Goal: Task Accomplishment & Management: Complete application form

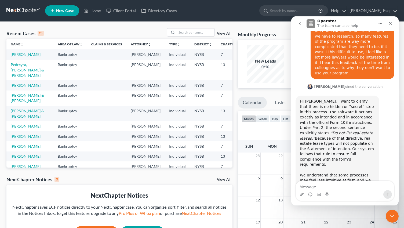
scroll to position [368, 0]
click at [387, 24] on div "Close" at bounding box center [390, 24] width 10 height 10
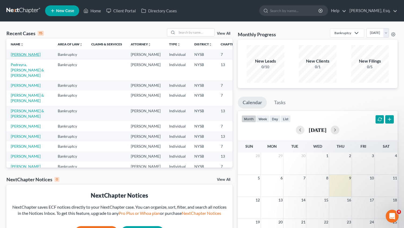
click at [13, 53] on link "[PERSON_NAME]" at bounding box center [26, 54] width 30 height 5
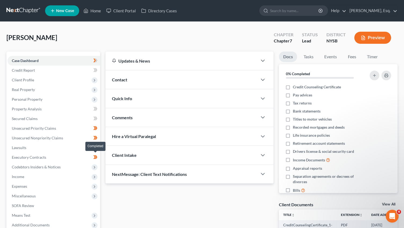
scroll to position [57, 0]
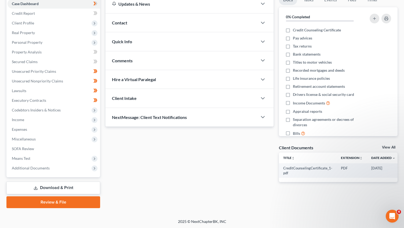
click at [46, 201] on link "Review & File" at bounding box center [53, 202] width 94 height 12
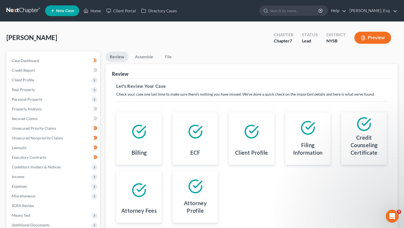
scroll to position [57, 0]
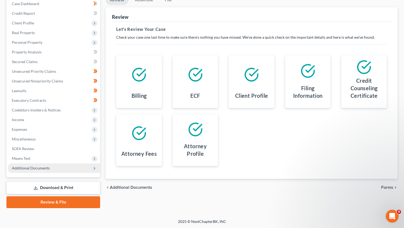
click at [43, 167] on span "Additional Documents" at bounding box center [31, 168] width 38 height 5
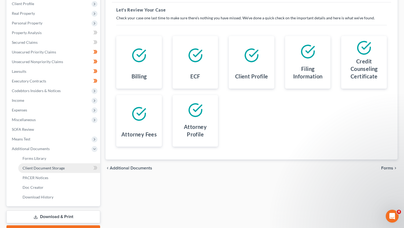
click at [60, 167] on span "Client Document Storage" at bounding box center [44, 168] width 42 height 5
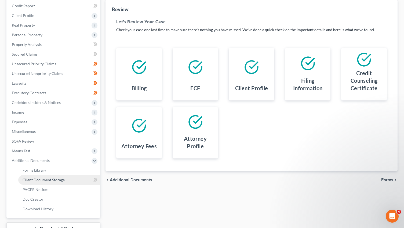
select select "0"
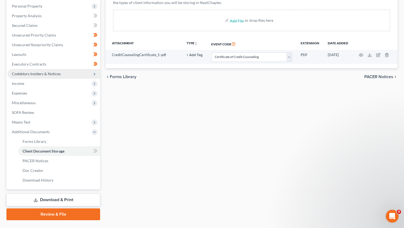
scroll to position [105, 0]
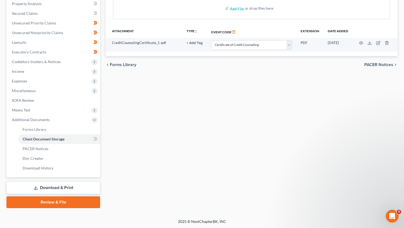
click at [42, 203] on link "Review & File" at bounding box center [53, 202] width 94 height 12
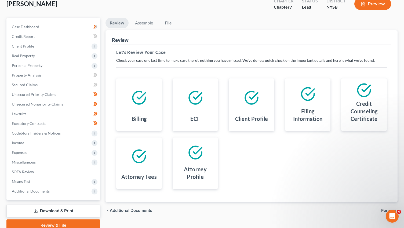
scroll to position [57, 0]
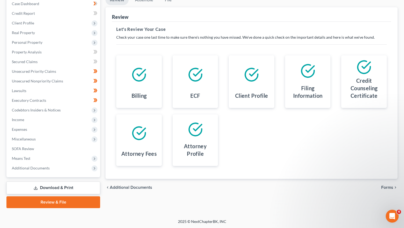
click at [385, 186] on span "Forms" at bounding box center [387, 187] width 12 height 4
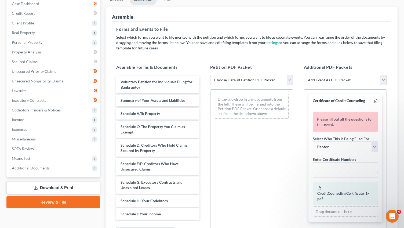
click at [251, 85] on div "Petition PDF Packet Choose Default Petition PDF Packet Emergency Filing (Volunt…" at bounding box center [252, 151] width 94 height 182
click at [252, 77] on select "Choose Default Petition PDF Packet Emergency Filing (Voluntary Petition and Cre…" at bounding box center [251, 80] width 83 height 11
select select "2"
click at [210, 75] on select "Choose Default Petition PDF Packet Emergency Filing (Voluntary Petition and Cre…" at bounding box center [251, 80] width 83 height 11
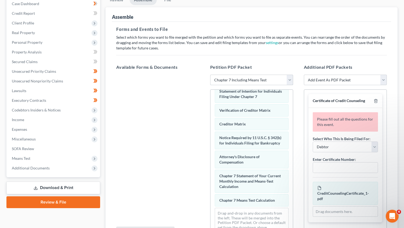
scroll to position [114, 0]
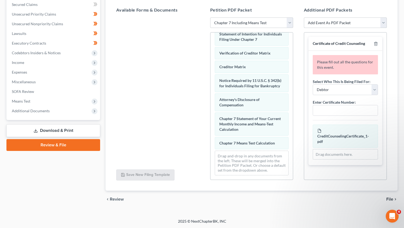
click at [348, 25] on select "Add Event As PDF Packet Certificate of Credit Counseling Chapter 13 Calculation…" at bounding box center [345, 22] width 83 height 11
select select "0"
click at [304, 17] on select "Add Event As PDF Packet Certificate of Credit Counseling Chapter 13 Calculation…" at bounding box center [345, 22] width 83 height 11
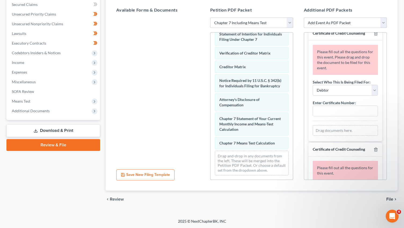
scroll to position [0, 0]
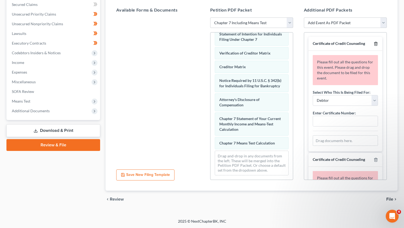
click at [375, 43] on icon "button" at bounding box center [376, 44] width 4 height 4
click at [375, 158] on icon "button" at bounding box center [376, 160] width 4 height 4
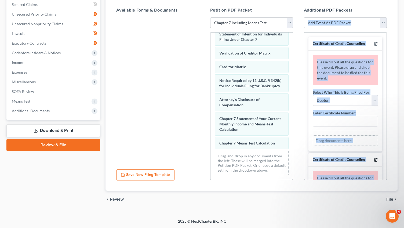
click at [375, 43] on div "Certificate of Credit Counseling Please fill out all the questions for this eve…" at bounding box center [345, 106] width 83 height 148
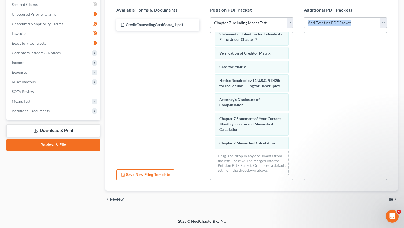
click at [359, 79] on div at bounding box center [345, 106] width 83 height 148
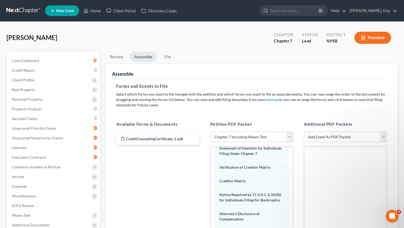
click at [335, 139] on select "Add Event As PDF Packet Certificate of Credit Counseling Chapter 13 Calculation…" at bounding box center [345, 136] width 83 height 11
select select "0"
click at [304, 131] on select "Add Event As PDF Packet Certificate of Credit Counseling Chapter 13 Calculation…" at bounding box center [345, 136] width 83 height 11
select select
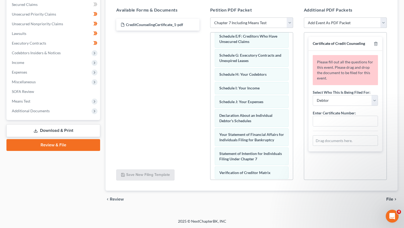
scroll to position [33, 0]
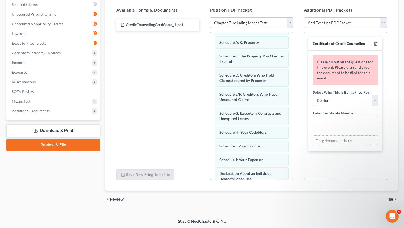
click at [245, 23] on select "Choose Default Petition PDF Packet Emergency Filing (Voluntary Petition and Cre…" at bounding box center [251, 22] width 83 height 11
click at [210, 17] on select "Choose Default Petition PDF Packet Emergency Filing (Voluntary Petition and Cre…" at bounding box center [251, 22] width 83 height 11
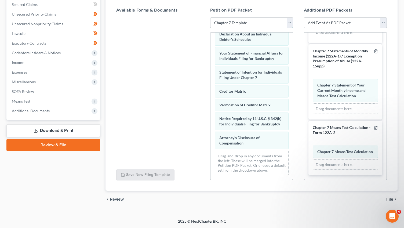
scroll to position [127, 0]
click at [258, 22] on select "Choose Default Petition PDF Packet Emergency Filing (Voluntary Petition and Cre…" at bounding box center [251, 22] width 83 height 11
select select "2"
click at [210, 17] on select "Choose Default Petition PDF Packet Emergency Filing (Voluntary Petition and Cre…" at bounding box center [251, 22] width 83 height 11
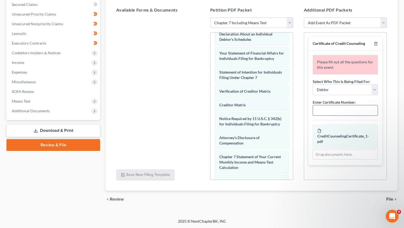
click at [330, 112] on input "text" at bounding box center [345, 110] width 65 height 10
paste input "00134-NYS-CC-040071184"
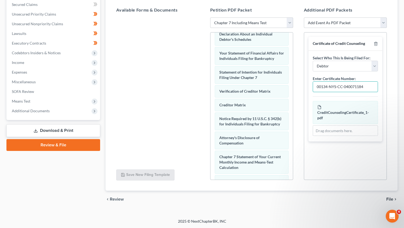
type input "00134-NYS-CC-040071184"
click at [337, 169] on div "Certificate of Credit Counseling Select Who This Is Being Filed For: Debtor Joi…" at bounding box center [345, 106] width 83 height 148
click at [390, 200] on span "File" at bounding box center [389, 199] width 7 height 4
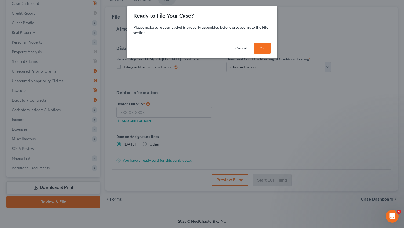
click at [259, 46] on button "OK" at bounding box center [262, 48] width 17 height 11
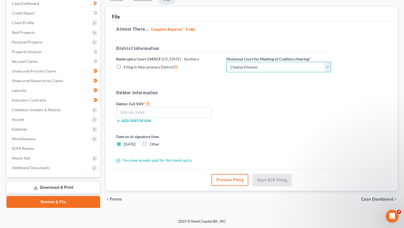
click at [235, 65] on select "Choose Division [GEOGRAPHIC_DATA] [GEOGRAPHIC_DATA] [GEOGRAPHIC_DATA]" at bounding box center [278, 67] width 105 height 11
select select "2"
click at [226, 62] on select "Choose Division [GEOGRAPHIC_DATA] [GEOGRAPHIC_DATA] [GEOGRAPHIC_DATA]" at bounding box center [278, 67] width 105 height 11
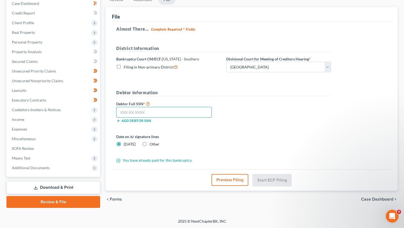
click at [130, 112] on input "text" at bounding box center [164, 112] width 96 height 11
paste input "088-74-4591"
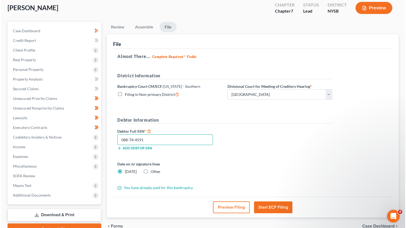
scroll to position [57, 0]
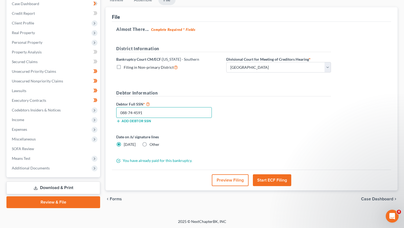
type input "088-74-4591"
click at [267, 176] on button "Start ECF Filing" at bounding box center [272, 180] width 38 height 12
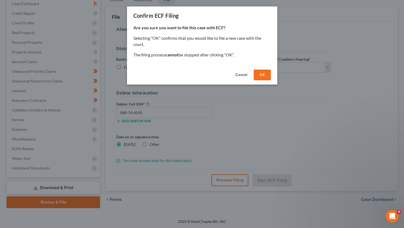
click at [263, 76] on button "OK" at bounding box center [262, 74] width 17 height 11
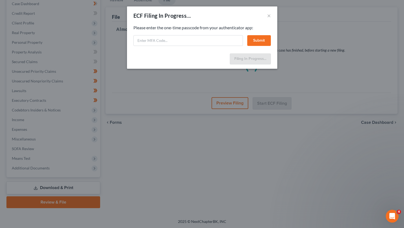
select select "2"
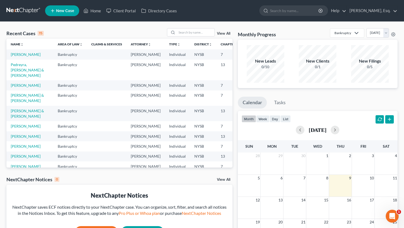
click at [74, 12] on span "New Case" at bounding box center [65, 11] width 18 height 4
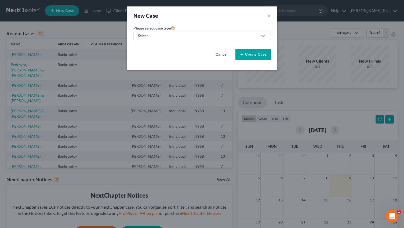
click at [228, 38] on div "Select..." at bounding box center [198, 35] width 120 height 5
click at [254, 9] on div "New Case ×" at bounding box center [202, 15] width 150 height 18
click at [225, 54] on button "Cancel" at bounding box center [222, 54] width 24 height 11
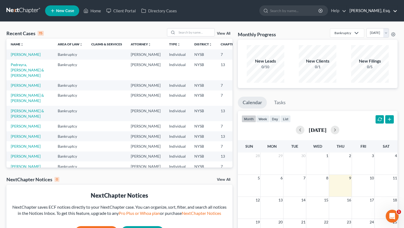
click at [360, 13] on link "[PERSON_NAME], Esq." at bounding box center [372, 11] width 50 height 10
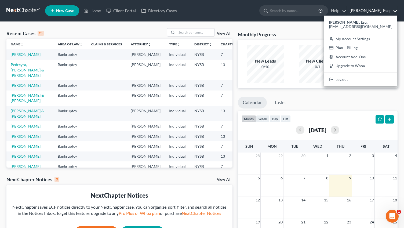
drag, startPoint x: 360, startPoint y: 12, endPoint x: 354, endPoint y: 11, distance: 6.3
click at [360, 12] on link "[PERSON_NAME], Esq." at bounding box center [372, 11] width 50 height 10
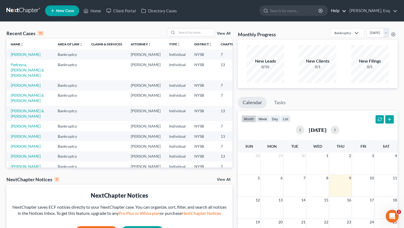
click at [345, 11] on link "Help" at bounding box center [337, 11] width 18 height 10
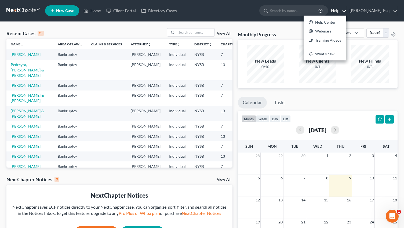
click at [345, 11] on link "Help" at bounding box center [337, 11] width 18 height 10
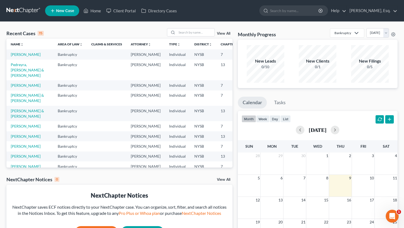
click at [66, 7] on link "New Case" at bounding box center [62, 10] width 34 height 11
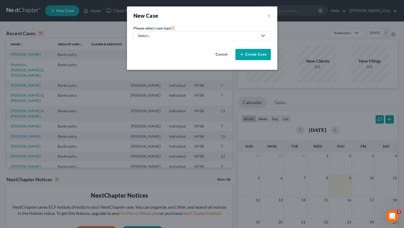
click at [202, 36] on div "Select..." at bounding box center [198, 35] width 120 height 5
click at [169, 46] on div "Bankruptcy" at bounding box center [163, 46] width 51 height 5
select select "55"
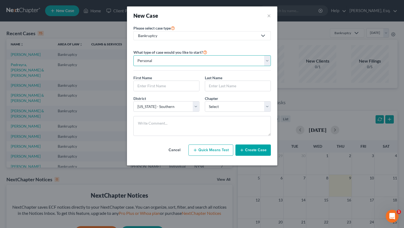
click at [225, 59] on select "Personal Business" at bounding box center [201, 60] width 137 height 11
click at [133, 55] on select "Personal Business" at bounding box center [201, 60] width 137 height 11
click at [213, 149] on button "Quick Means Test" at bounding box center [210, 149] width 45 height 11
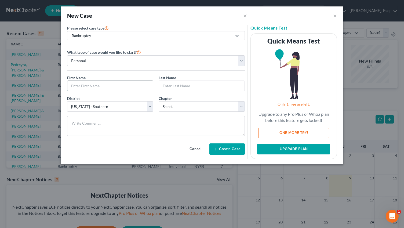
click at [113, 86] on input "text" at bounding box center [110, 86] width 86 height 10
type input "Dorothy"
paste input "DOROTHY POWELL"
click at [170, 87] on input "DOROTHY POWELL" at bounding box center [202, 86] width 86 height 10
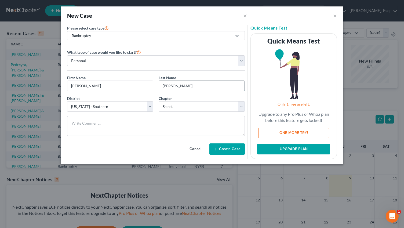
click at [170, 87] on input "DOROTHY POWELL" at bounding box center [202, 86] width 86 height 10
type input "Powell"
click at [181, 106] on select "Select 7 11 12 13" at bounding box center [202, 106] width 86 height 11
select select "0"
click at [159, 101] on select "Select 7 11 12 13" at bounding box center [202, 106] width 86 height 11
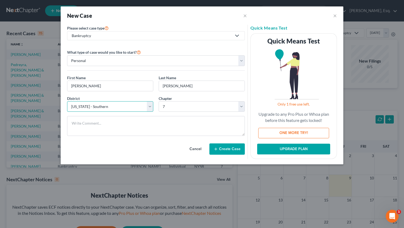
click at [118, 105] on select "Select Alabama - Middle Alabama - Northern Alabama - Southern Alaska Arizona Ar…" at bounding box center [110, 106] width 86 height 11
click at [67, 101] on select "Select Alabama - Middle Alabama - Northern Alabama - Southern Alaska Arizona Ar…" at bounding box center [110, 106] width 86 height 11
click at [221, 146] on button "Create Case" at bounding box center [226, 148] width 35 height 11
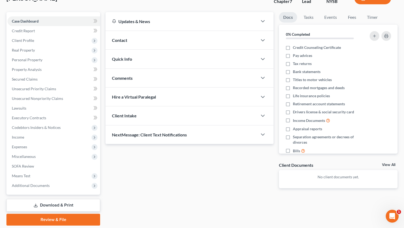
scroll to position [40, 0]
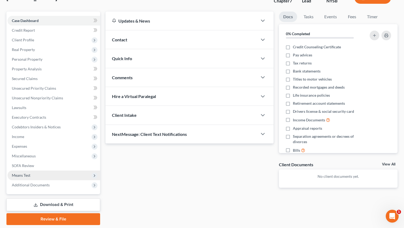
click at [52, 174] on span "Means Test" at bounding box center [54, 175] width 93 height 10
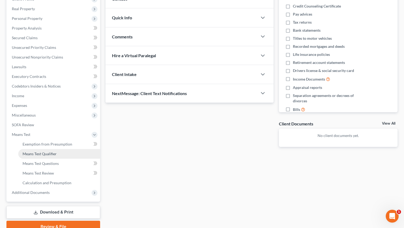
click at [74, 153] on link "Means Test Qualifier" at bounding box center [59, 154] width 82 height 10
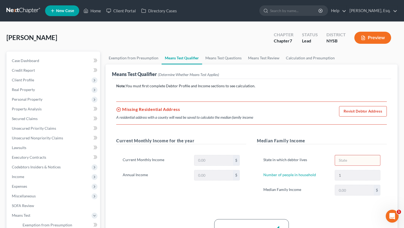
click at [366, 111] on link "Revisit Debtor Address" at bounding box center [363, 111] width 48 height 11
select select "0"
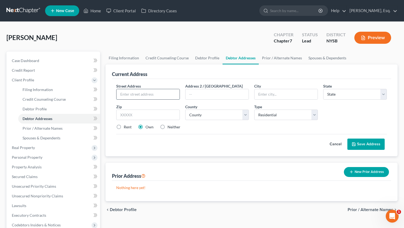
click at [127, 90] on input "text" at bounding box center [147, 94] width 63 height 10
paste input "84 COOPER DR APT 1B"
type input "84 COOPER DR APT 1B"
click at [262, 93] on input "text" at bounding box center [285, 94] width 63 height 10
type input "New Rochelle"
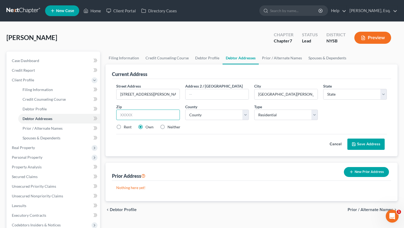
click at [162, 118] on input "text" at bounding box center [148, 114] width 64 height 11
type input "10801"
select select "35"
click at [124, 126] on label "Rent" at bounding box center [128, 126] width 8 height 5
click at [126, 126] on input "Rent" at bounding box center [127, 125] width 3 height 3
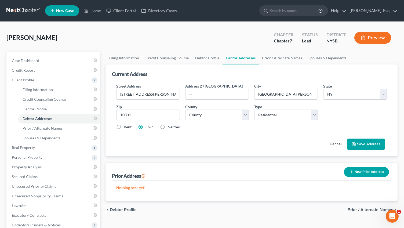
radio input "true"
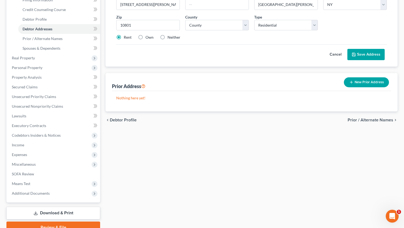
scroll to position [115, 0]
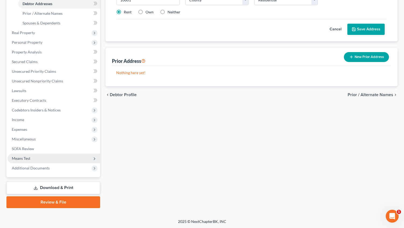
click at [34, 159] on span "Means Test" at bounding box center [54, 158] width 93 height 10
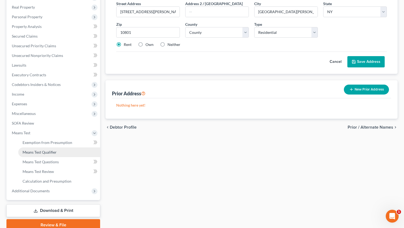
click at [60, 152] on link "Means Test Qualifier" at bounding box center [59, 152] width 82 height 10
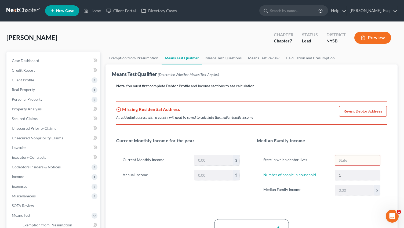
click at [356, 112] on link "Revisit Debtor Address" at bounding box center [363, 111] width 48 height 11
select select "0"
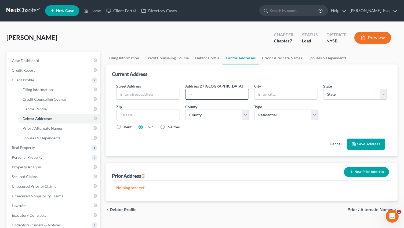
click at [206, 93] on input "text" at bounding box center [216, 94] width 63 height 10
click at [297, 96] on input "text" at bounding box center [285, 94] width 63 height 10
drag, startPoint x: 136, startPoint y: 116, endPoint x: 131, endPoint y: 96, distance: 20.9
click at [136, 116] on input "text" at bounding box center [148, 114] width 64 height 11
click at [127, 114] on input "text" at bounding box center [148, 114] width 64 height 11
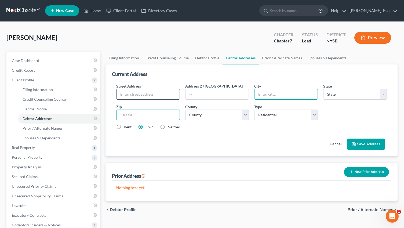
paste input "84 COOPER DR APT 1B"
type input "84 COOPER DR APT 1B"
click at [131, 95] on input "text" at bounding box center [147, 94] width 63 height 10
paste input "84 COOPER DR APT 1B"
type input "84 COOPER DR APT 1B"
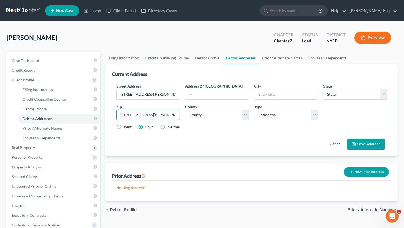
click at [170, 114] on input "84 COOPER DR APT 1B" at bounding box center [148, 114] width 64 height 11
type input "10801"
type input "New Rochelle"
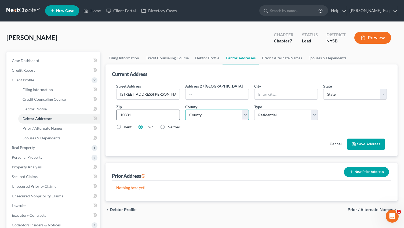
select select "35"
click at [270, 114] on select "Select Residential Mailing Rental Business" at bounding box center [286, 114] width 64 height 11
click at [254, 109] on select "Select Residential Mailing Rental Business" at bounding box center [286, 114] width 64 height 11
click at [216, 116] on select "County Albany County Allegany County Bronx County Broome County Cattaraugus Cou…" at bounding box center [217, 114] width 64 height 11
select select "59"
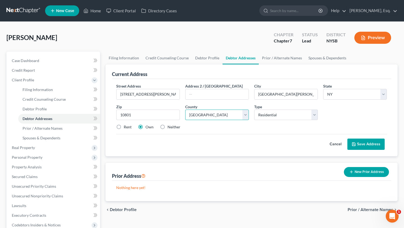
click at [185, 109] on select "County Albany County Allegany County Bronx County Broome County Cattaraugus Cou…" at bounding box center [217, 114] width 64 height 11
click at [370, 145] on button "Save Address" at bounding box center [365, 143] width 37 height 11
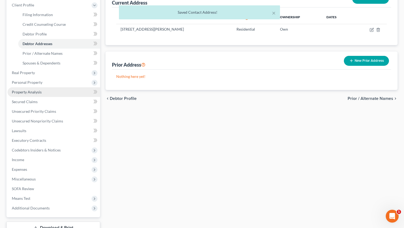
scroll to position [115, 0]
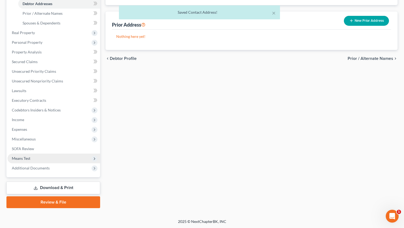
click at [41, 159] on span "Means Test" at bounding box center [54, 158] width 93 height 10
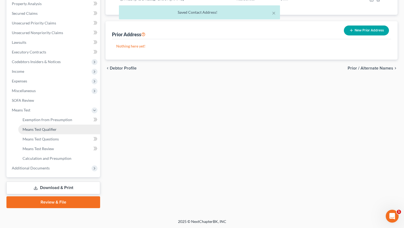
click at [57, 128] on link "Means Test Qualifier" at bounding box center [59, 130] width 82 height 10
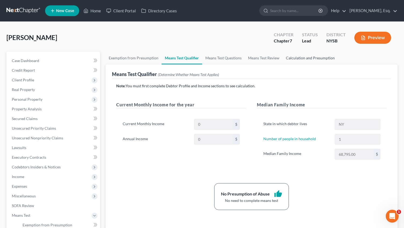
click at [304, 57] on link "Calculation and Presumption" at bounding box center [310, 58] width 55 height 13
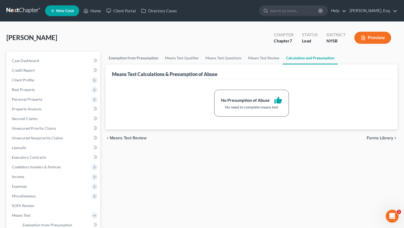
click at [124, 58] on link "Exemption from Presumption" at bounding box center [133, 58] width 56 height 13
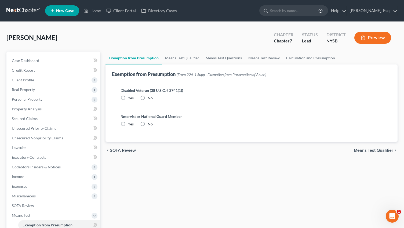
click at [148, 98] on label "No" at bounding box center [150, 97] width 5 height 5
click at [150, 98] on input "No" at bounding box center [151, 96] width 3 height 3
radio input "true"
click at [148, 123] on label "No" at bounding box center [150, 123] width 5 height 5
click at [150, 123] on input "No" at bounding box center [151, 122] width 3 height 3
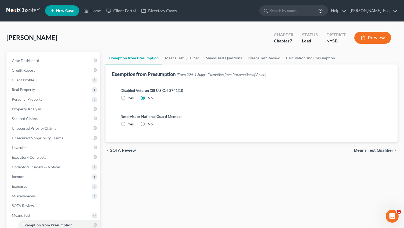
radio input "true"
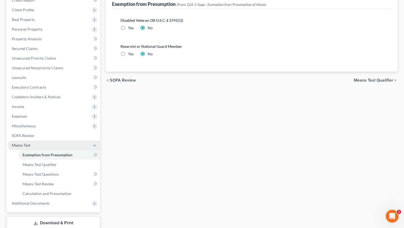
scroll to position [56, 0]
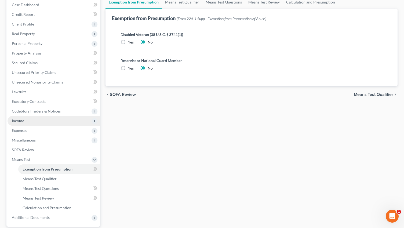
click at [29, 121] on span "Income" at bounding box center [54, 121] width 93 height 10
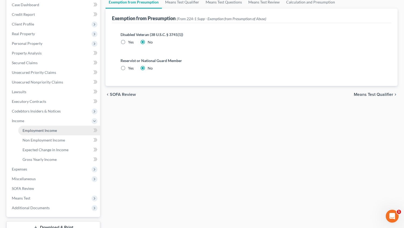
click at [54, 128] on span "Employment Income" at bounding box center [40, 130] width 34 height 5
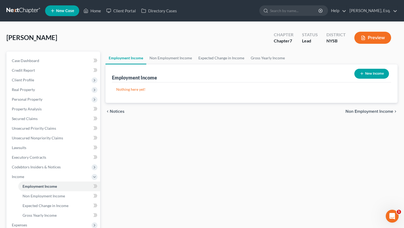
click at [370, 77] on button "New Income" at bounding box center [371, 74] width 35 height 10
select select "0"
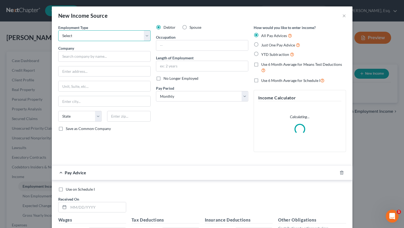
click at [135, 34] on select "Select Full or Part Time Employment Self Employment" at bounding box center [104, 35] width 92 height 11
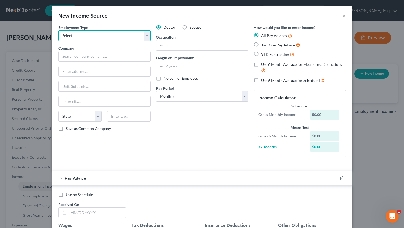
select select "0"
click at [58, 30] on select "Select Full or Part Time Employment Self Employment" at bounding box center [104, 35] width 92 height 11
click at [261, 53] on label "YTD Subtraction" at bounding box center [277, 54] width 33 height 6
click at [263, 53] on input "YTD Subtraction" at bounding box center [264, 52] width 3 height 3
radio input "true"
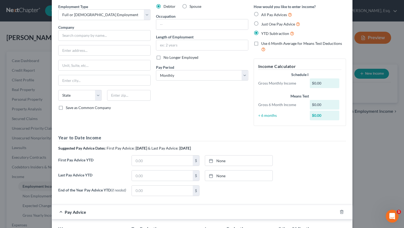
scroll to position [19, 0]
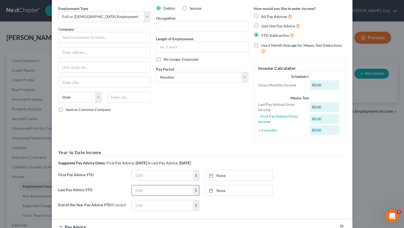
click at [156, 191] on input "text" at bounding box center [162, 190] width 61 height 10
paste input "09/25/25"
type input "09/25/25"
click at [213, 191] on icon at bounding box center [211, 190] width 4 height 4
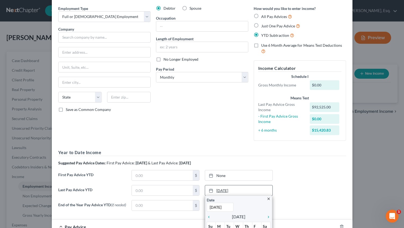
paste input "09/25/"
type input "09/25/25"
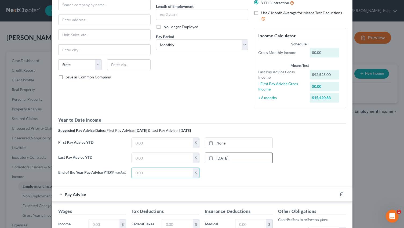
scroll to position [89, 0]
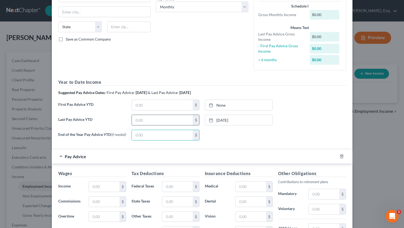
click at [144, 120] on input "text" at bounding box center [162, 120] width 61 height 10
paste input "58,033.81"
type input "58,033.81"
click at [227, 102] on link "None" at bounding box center [238, 105] width 67 height 10
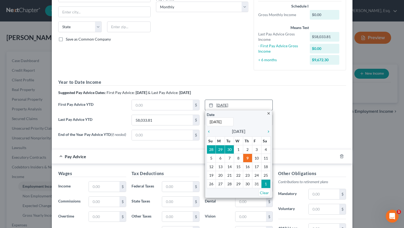
paste input "04/10/"
type input "04/10/25"
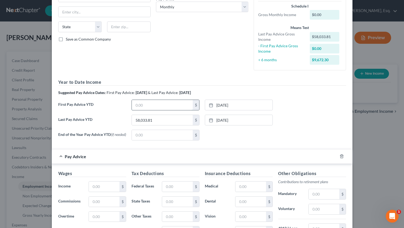
click at [140, 104] on input "text" at bounding box center [162, 105] width 61 height 10
paste input "3,176.33"
click at [135, 106] on input "3,176.33" at bounding box center [162, 105] width 61 height 10
type input "23,176.33"
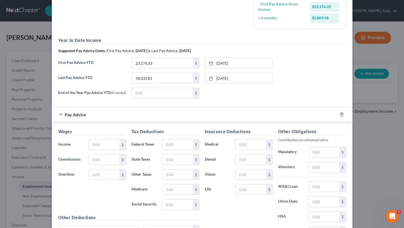
scroll to position [187, 0]
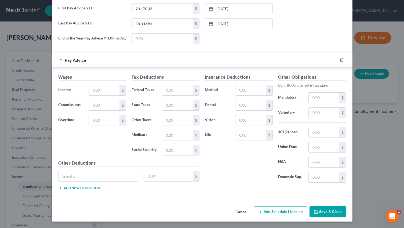
click at [333, 212] on button "Save & Close" at bounding box center [327, 211] width 36 height 11
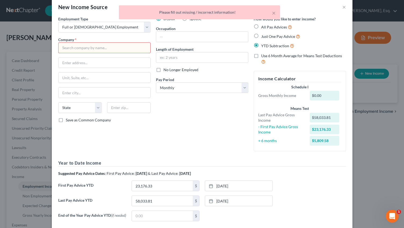
scroll to position [0, 0]
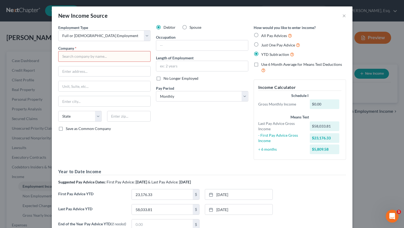
click at [93, 53] on input "text" at bounding box center [104, 56] width 92 height 11
click at [87, 54] on input "text" at bounding box center [104, 56] width 92 height 11
paste input "Westchester County"
type input "Westchester County"
click at [96, 73] on input "text" at bounding box center [104, 71] width 92 height 10
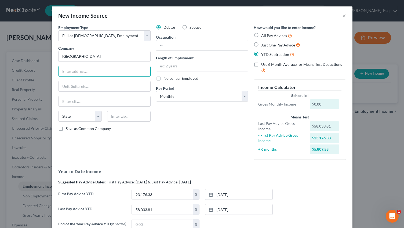
click at [211, 127] on div "Debtor Spouse Occupation Length of Employment No Longer Employed Pay Period * S…" at bounding box center [202, 94] width 98 height 139
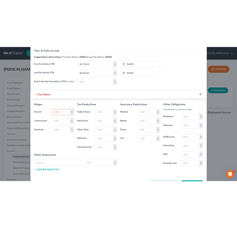
scroll to position [170, 0]
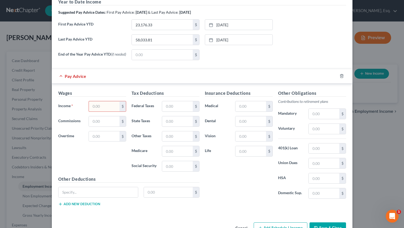
click at [100, 107] on input "text" at bounding box center [104, 106] width 30 height 10
paste input "2,904.7"
click at [95, 109] on input "22,904.7" at bounding box center [104, 106] width 30 height 10
type input "2,904.7"
click at [94, 191] on input "text" at bounding box center [98, 192] width 80 height 10
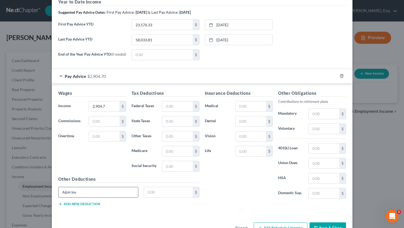
type input "A&H Ins"
paste input "26.30"
type input "26.30"
click at [71, 204] on button "Add new deduction" at bounding box center [79, 204] width 42 height 4
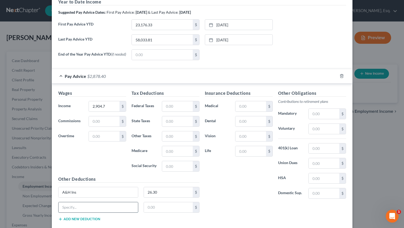
click at [83, 208] on input "text" at bounding box center [98, 207] width 80 height 10
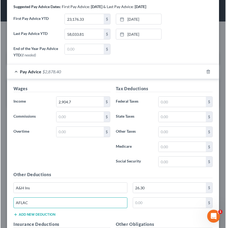
scroll to position [171, 0]
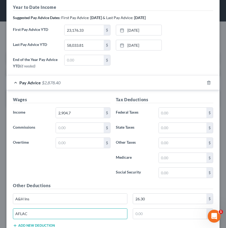
type input "AFLAC"
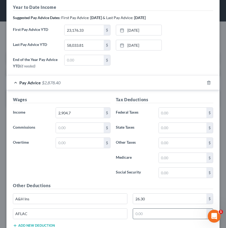
click at [152, 208] on input "text" at bounding box center [169, 213] width 73 height 10
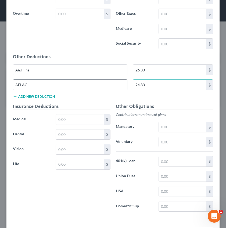
scroll to position [308, 0]
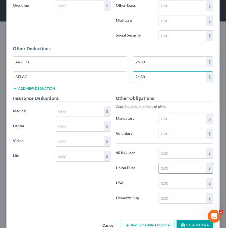
type input "24.83"
click at [176, 163] on input "text" at bounding box center [182, 168] width 47 height 10
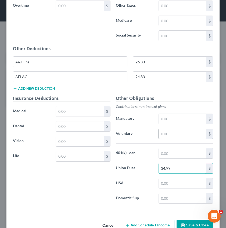
type input "34.99"
click at [167, 129] on input "text" at bounding box center [182, 134] width 47 height 10
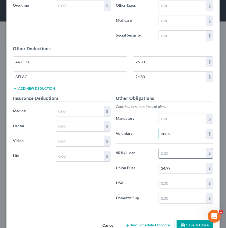
type input "188.95"
click at [166, 148] on input "text" at bounding box center [182, 153] width 47 height 10
type input "68.51"
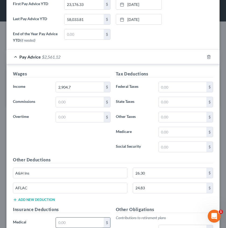
scroll to position [170, 0]
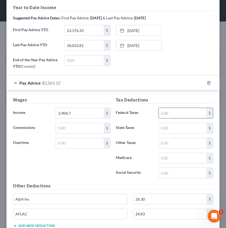
click at [163, 108] on input "text" at bounding box center [182, 113] width 47 height 10
type input "123.59"
click at [170, 169] on input "text" at bounding box center [182, 173] width 47 height 10
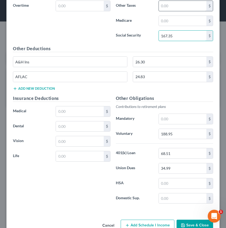
scroll to position [308, 0]
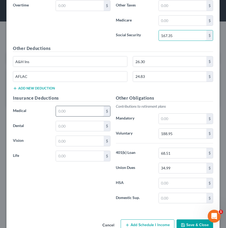
type input "167.35"
click at [79, 106] on input "text" at bounding box center [79, 111] width 47 height 10
paste input "175.23"
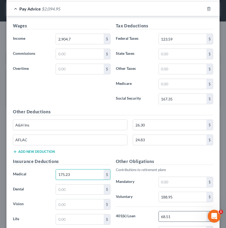
scroll to position [195, 0]
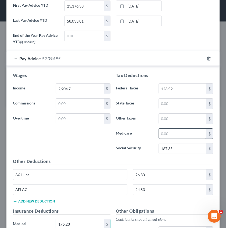
type input "175.23"
click at [178, 129] on input "text" at bounding box center [182, 134] width 47 height 10
type input "39.14"
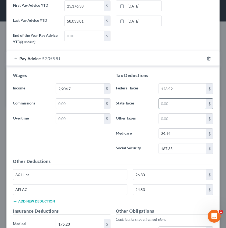
click at [181, 98] on input "text" at bounding box center [182, 103] width 47 height 10
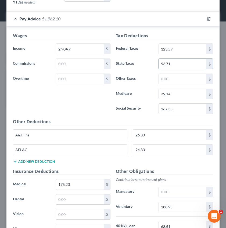
scroll to position [316, 0]
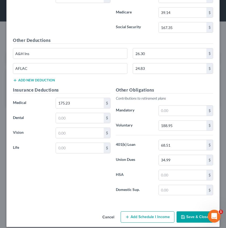
type input "93.71"
click at [188, 211] on button "Save & Close" at bounding box center [194, 216] width 36 height 11
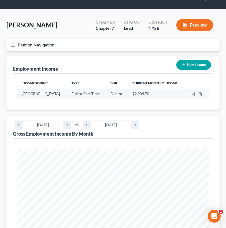
scroll to position [9, 0]
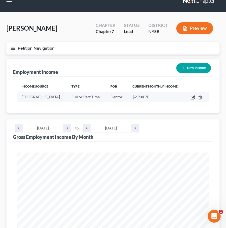
click at [193, 97] on icon "button" at bounding box center [193, 97] width 2 height 2
select select "0"
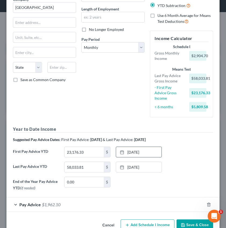
scroll to position [57, 0]
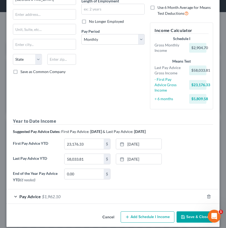
click at [32, 193] on div "Pay Advice $1,962.10" at bounding box center [105, 196] width 198 height 14
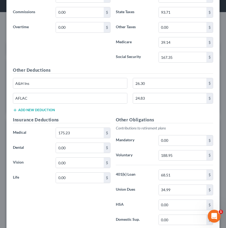
scroll to position [292, 0]
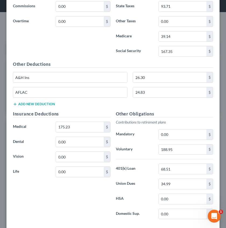
click at [30, 102] on div "Other Deductions A&H Ins 26.30 $ AFLAC 24.83 $ Add new deduction" at bounding box center [112, 86] width 205 height 50
click at [31, 102] on button "Add new deduction" at bounding box center [34, 104] width 42 height 4
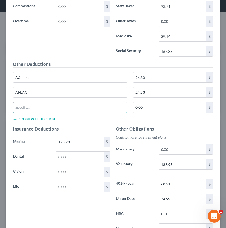
click at [36, 103] on input "text" at bounding box center [70, 107] width 114 height 10
type input "Parking"
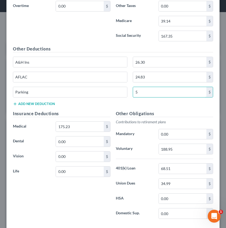
scroll to position [331, 0]
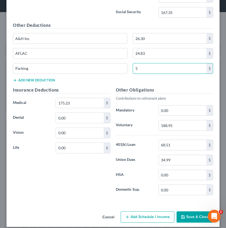
type input "5"
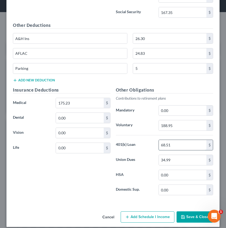
click at [168, 141] on input "68.51" at bounding box center [182, 145] width 47 height 10
paste input "264"
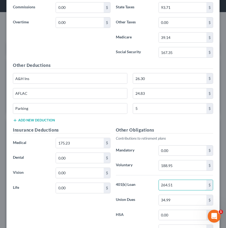
scroll to position [290, 0]
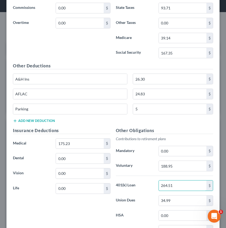
type input "264.51"
click at [47, 110] on div "Parking 5 $" at bounding box center [112, 111] width 205 height 15
click at [47, 119] on button "Add new deduction" at bounding box center [34, 121] width 42 height 4
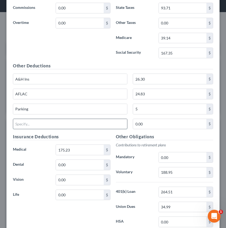
click at [46, 119] on input "text" at bounding box center [70, 124] width 114 height 10
type input "Trans-Expense"
type input "0.50"
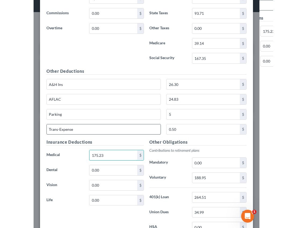
scroll to position [268, 0]
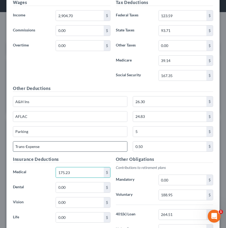
click at [80, 142] on input "Trans-Expense" at bounding box center [70, 146] width 114 height 10
paste input "pers line in"
type input "pers line in"
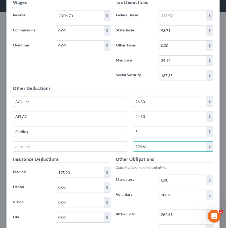
type input "224.61"
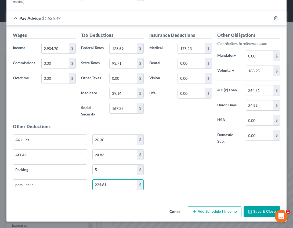
scroll to position [268248, 268156]
click at [256, 72] on input "188.95" at bounding box center [259, 71] width 27 height 10
paste input "413.56"
type input "413.56"
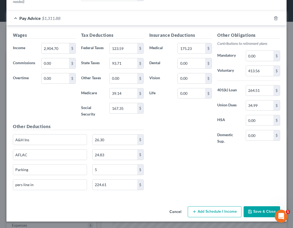
click at [262, 211] on button "Save & Close" at bounding box center [261, 211] width 36 height 11
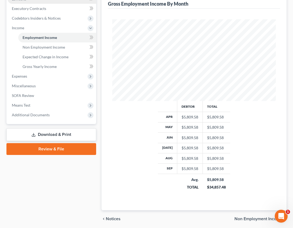
scroll to position [178, 0]
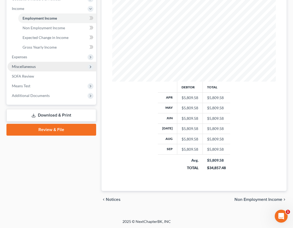
click at [31, 85] on span "Means Test" at bounding box center [52, 86] width 89 height 10
click at [25, 85] on span "Means Test" at bounding box center [21, 85] width 19 height 5
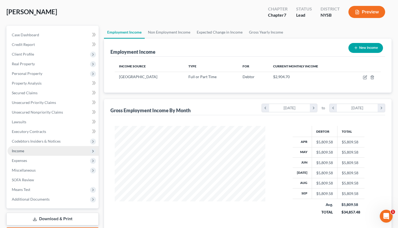
scroll to position [27, 0]
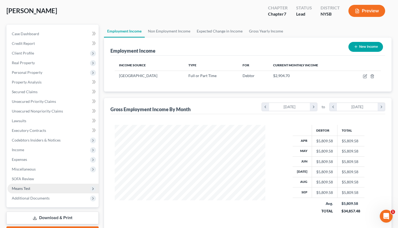
click at [39, 187] on span "Means Test" at bounding box center [53, 189] width 91 height 10
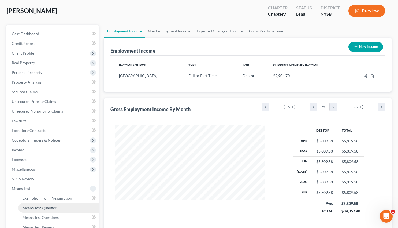
click at [45, 207] on span "Means Test Qualifier" at bounding box center [40, 207] width 34 height 5
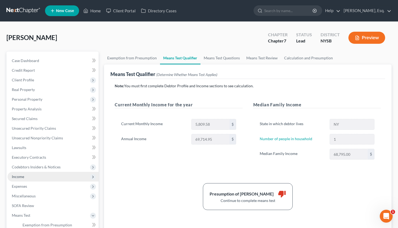
click at [20, 177] on span "Income" at bounding box center [18, 176] width 12 height 5
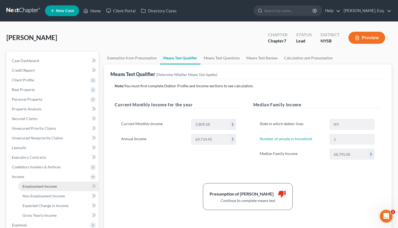
click at [42, 185] on span "Employment Income" at bounding box center [40, 186] width 34 height 5
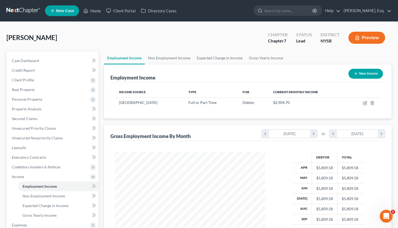
scroll to position [96, 162]
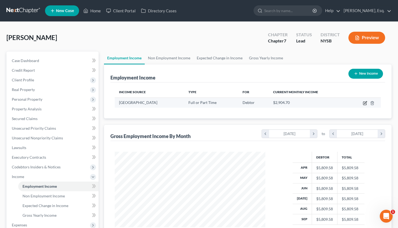
click at [367, 103] on icon "button" at bounding box center [365, 103] width 4 height 4
select select "0"
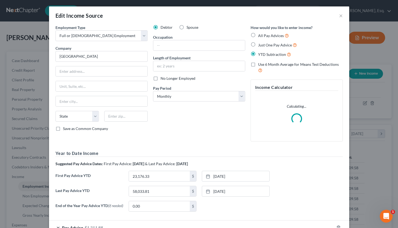
scroll to position [38, 0]
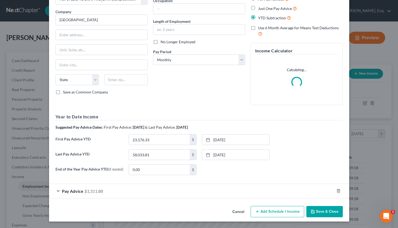
click at [144, 187] on div "Pay Advice $1,311.88" at bounding box center [192, 191] width 286 height 14
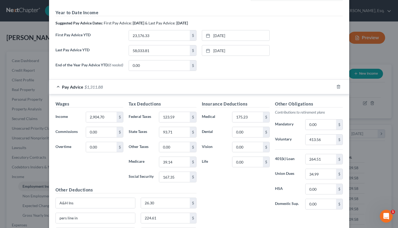
scroll to position [205, 0]
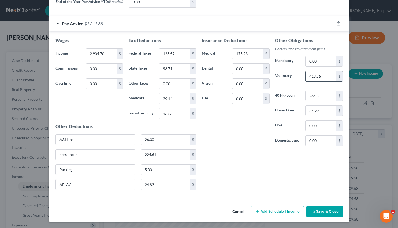
click at [318, 75] on input "413.56" at bounding box center [321, 76] width 30 height 10
type input "188.95"
click at [95, 154] on input "pers line in" at bounding box center [96, 154] width 80 height 10
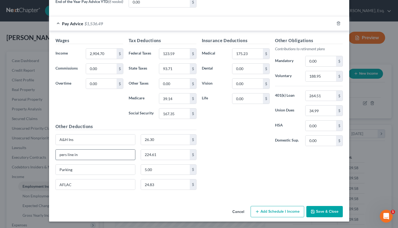
click at [95, 154] on input "pers line in" at bounding box center [96, 154] width 80 height 10
type input "car and rental insurance"
click at [312, 210] on icon "button" at bounding box center [313, 211] width 3 height 3
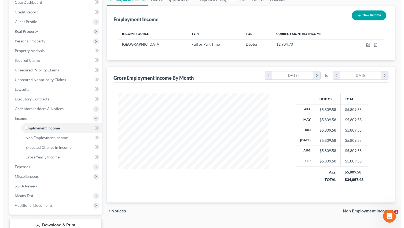
scroll to position [58, 0]
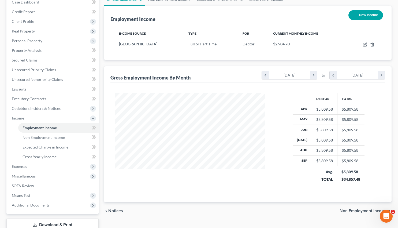
click at [363, 14] on button "New Income" at bounding box center [366, 15] width 35 height 10
select select "0"
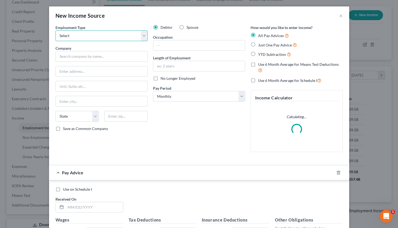
click at [110, 34] on select "Select Full or Part Time Employment Self Employment" at bounding box center [102, 35] width 92 height 11
select select "0"
click at [56, 30] on select "Select Full or Part Time Employment Self Employment" at bounding box center [102, 35] width 92 height 11
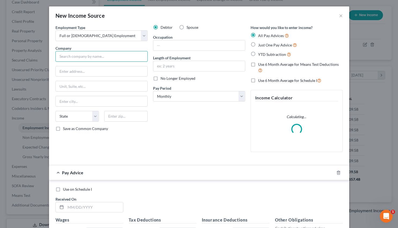
click at [83, 54] on input "text" at bounding box center [102, 56] width 92 height 11
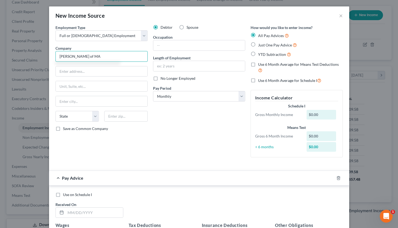
click at [75, 57] on input "Marshall's of MA" at bounding box center [102, 56] width 92 height 11
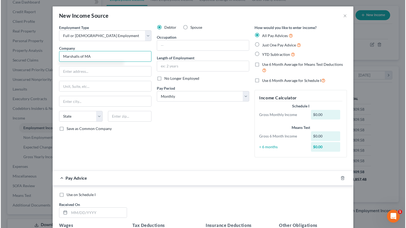
scroll to position [96, 165]
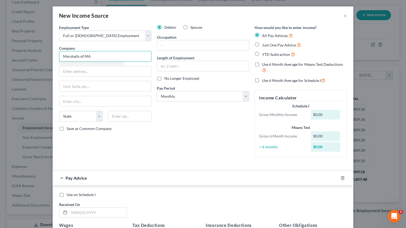
type input "Marshalls of MA"
click at [262, 52] on label "YTD Subtraction" at bounding box center [278, 54] width 33 height 6
click at [264, 52] on input "YTD Subtraction" at bounding box center [265, 52] width 3 height 3
radio input "true"
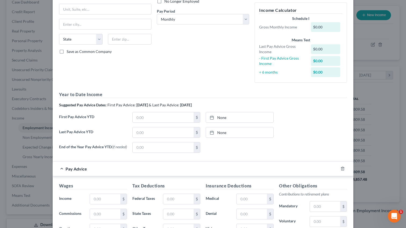
scroll to position [128, 0]
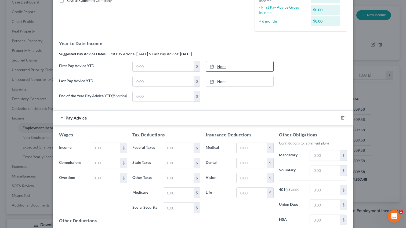
click at [223, 67] on link "None" at bounding box center [239, 66] width 67 height 10
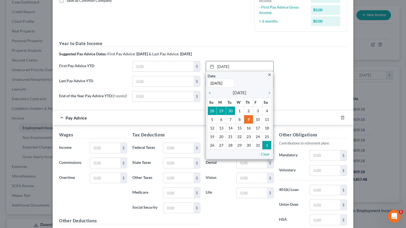
paste input "9/26"
type input "9/26/2025"
click at [198, 40] on div "Employment Type * Select Full or Part Time Employment Self Employment Company *…" at bounding box center [202, 1] width 293 height 209
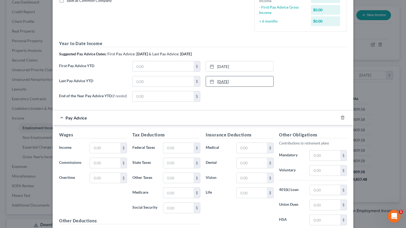
click at [223, 83] on link "10/9/2025" at bounding box center [239, 81] width 67 height 10
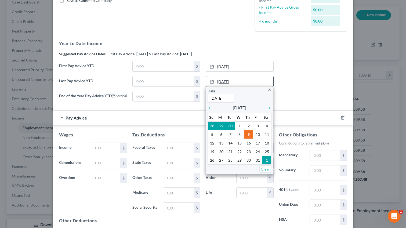
paste input "9/26"
type input "9/26/2025"
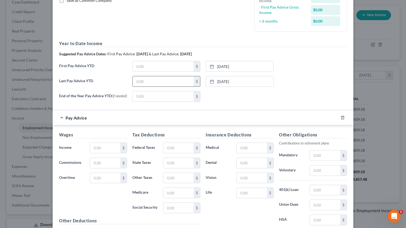
click at [153, 78] on input "text" at bounding box center [163, 81] width 61 height 10
paste input "2,569.471"
click at [136, 82] on input "2,569.471" at bounding box center [163, 81] width 61 height 10
type input "12,569.47"
click at [224, 64] on link "9/26/2025" at bounding box center [239, 66] width 67 height 10
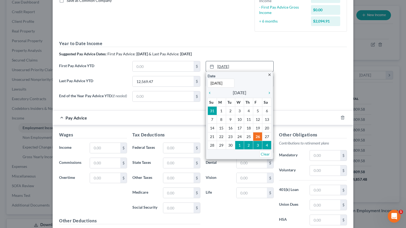
paste input "04/04"
type input "4/4/2025"
click at [150, 65] on input "text" at bounding box center [163, 66] width 61 height 10
click at [139, 66] on input "text" at bounding box center [163, 66] width 61 height 10
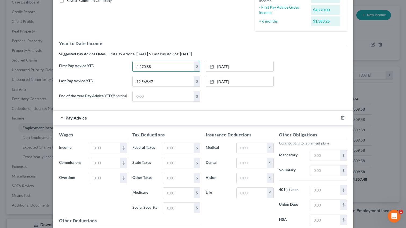
type input "4,270.88"
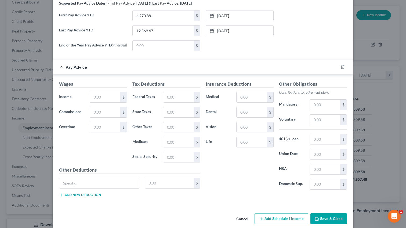
scroll to position [187, 0]
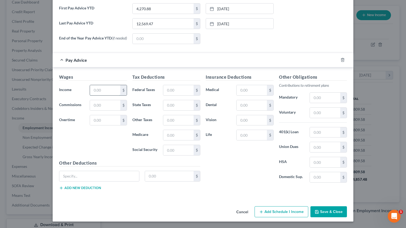
click at [102, 89] on input "text" at bounding box center [105, 90] width 30 height 10
paste input "332.69"
type input "332.69"
click at [171, 92] on input "text" at bounding box center [178, 90] width 30 height 10
paste input "1,93"
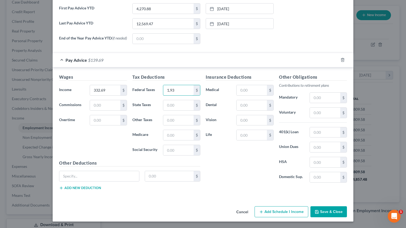
drag, startPoint x: 181, startPoint y: 92, endPoint x: 154, endPoint y: 90, distance: 26.6
click at [154, 90] on div "Federal Taxes 1,93 $" at bounding box center [166, 90] width 73 height 11
type input "41.93"
click at [326, 134] on input "text" at bounding box center [325, 132] width 30 height 10
click at [324, 113] on input "text" at bounding box center [325, 113] width 30 height 10
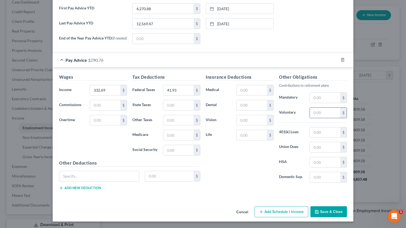
paste input "33.27"
type input "33.27"
click at [327, 216] on button "Save & Close" at bounding box center [328, 211] width 36 height 11
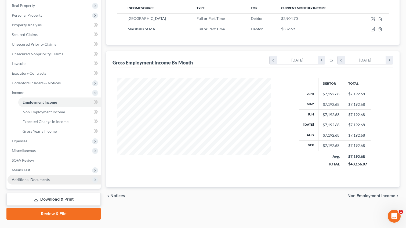
scroll to position [93, 0]
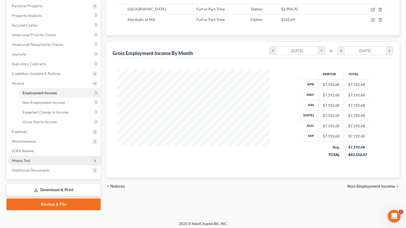
click at [45, 160] on span "Means Test" at bounding box center [54, 161] width 93 height 10
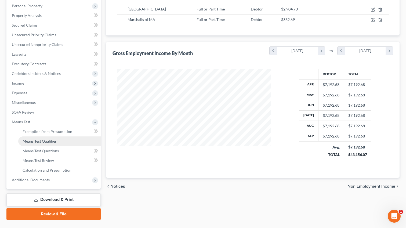
click at [59, 141] on link "Means Test Qualifier" at bounding box center [59, 141] width 82 height 10
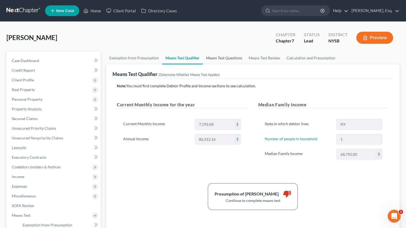
click at [225, 60] on link "Means Test Questions" at bounding box center [224, 58] width 43 height 13
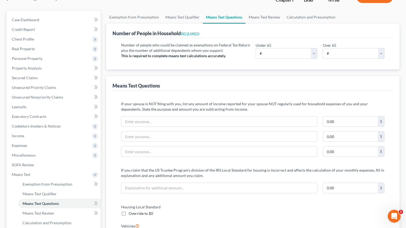
scroll to position [123, 0]
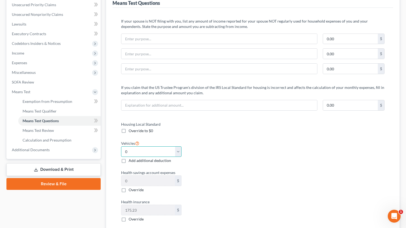
click at [144, 147] on select "Select 0 1 2 3 4 5" at bounding box center [151, 151] width 60 height 11
select select "1"
click at [121, 146] on select "Select 0 1 2 3 4 5" at bounding box center [151, 151] width 60 height 11
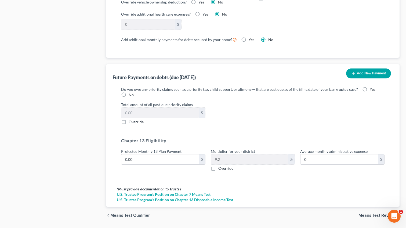
scroll to position [497, 0]
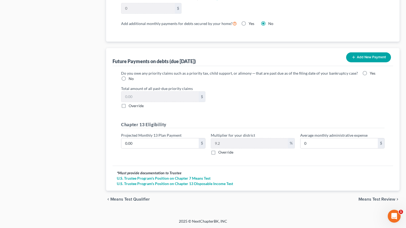
click at [129, 78] on label "No" at bounding box center [131, 78] width 5 height 5
click at [131, 78] on input "No" at bounding box center [132, 77] width 3 height 3
radio input "true"
click at [386, 198] on span "Means Test Review" at bounding box center [376, 199] width 37 height 4
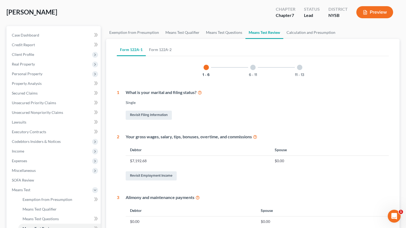
scroll to position [37, 0]
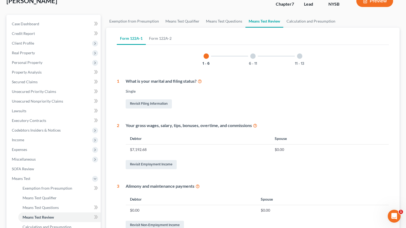
click at [252, 56] on div at bounding box center [252, 55] width 5 height 5
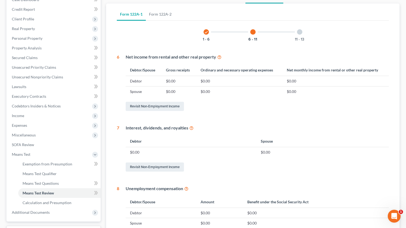
scroll to position [77, 0]
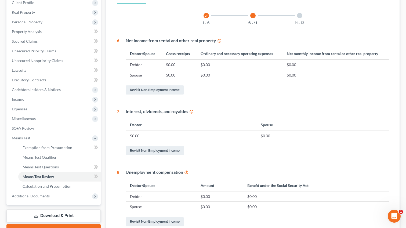
click at [299, 17] on div at bounding box center [299, 15] width 5 height 5
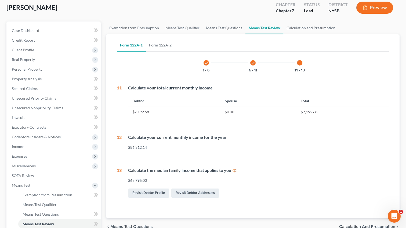
scroll to position [20, 0]
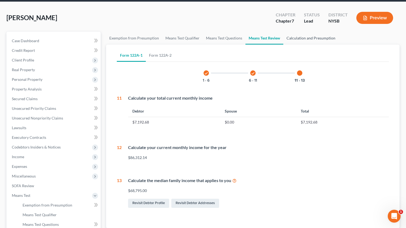
click at [305, 38] on link "Calculation and Presumption" at bounding box center [310, 38] width 55 height 13
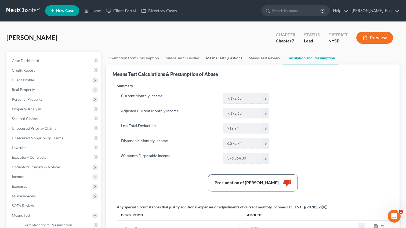
click at [226, 61] on link "Means Test Questions" at bounding box center [224, 58] width 43 height 13
select select "1"
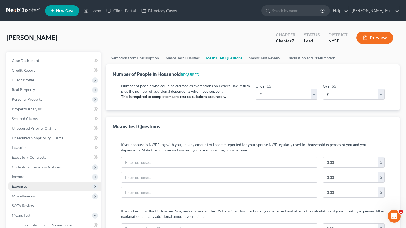
click at [23, 185] on span "Expenses" at bounding box center [19, 186] width 15 height 5
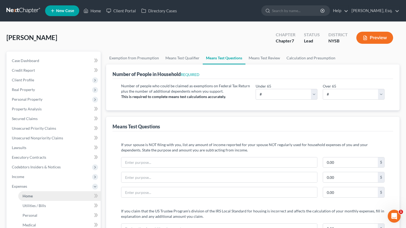
click at [46, 196] on link "Home" at bounding box center [59, 196] width 82 height 10
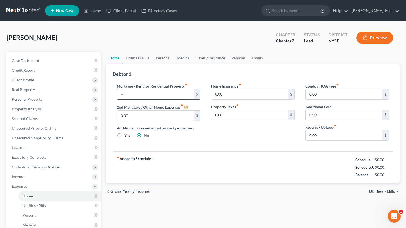
click at [148, 95] on input "text" at bounding box center [155, 94] width 76 height 10
paste input "1 9 8 8 .3 6"
click at [125, 94] on input "1 9 8 8 .3 6" at bounding box center [155, 94] width 76 height 10
type input "1,988.36"
click at [128, 53] on link "Utilities / Bills" at bounding box center [138, 58] width 30 height 13
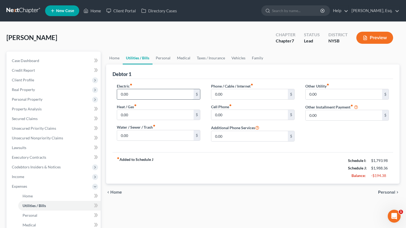
click at [136, 94] on input "0.00" at bounding box center [155, 94] width 76 height 10
type input "100"
click at [137, 115] on input "0.00" at bounding box center [155, 115] width 76 height 10
type input "50"
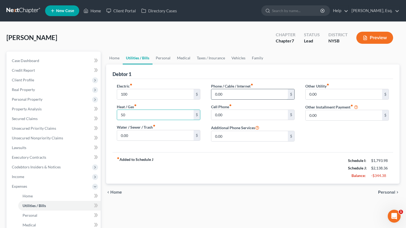
click at [248, 92] on input "0.00" at bounding box center [249, 94] width 76 height 10
type input "3"
type input "35"
click at [222, 114] on input "0.00" at bounding box center [249, 115] width 76 height 10
type input "150"
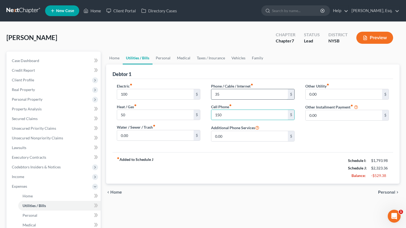
click at [226, 94] on input "35" at bounding box center [249, 94] width 76 height 10
type input "110"
click at [162, 57] on link "Personal" at bounding box center [162, 58] width 21 height 13
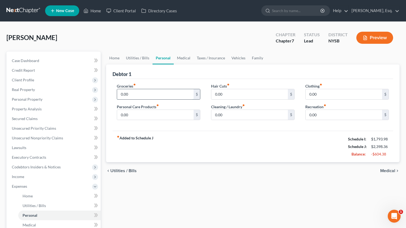
click at [134, 95] on input "0.00" at bounding box center [155, 94] width 76 height 10
type input "600"
click at [132, 57] on link "Utilities / Bills" at bounding box center [138, 58] width 30 height 13
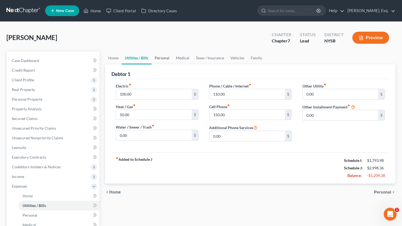
click at [159, 61] on link "Personal" at bounding box center [161, 58] width 21 height 13
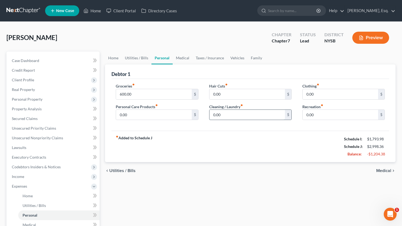
click at [220, 117] on input "0.00" at bounding box center [246, 115] width 75 height 10
click at [315, 94] on input "0.00" at bounding box center [339, 94] width 75 height 10
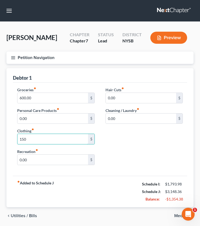
type input "150"
click at [119, 119] on input "0.00" at bounding box center [141, 119] width 71 height 10
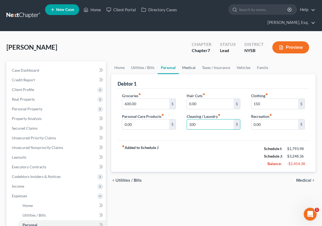
type input "100"
click at [187, 67] on link "Medical" at bounding box center [189, 67] width 20 height 13
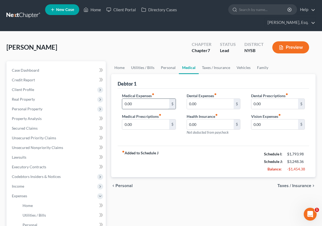
click at [139, 103] on input "0.00" at bounding box center [145, 104] width 47 height 10
type input "100"
click at [245, 68] on link "Vehicles" at bounding box center [243, 67] width 20 height 13
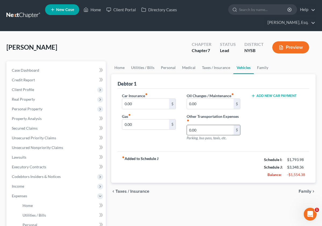
click at [202, 134] on input "0.00" at bounding box center [210, 130] width 47 height 10
type input "100"
click at [163, 124] on input "0.00" at bounding box center [145, 124] width 47 height 10
type input "160"
click at [222, 105] on input "0.00" at bounding box center [210, 104] width 47 height 10
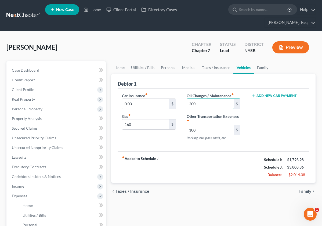
type input "200"
click at [134, 102] on input "0.00" at bounding box center [145, 104] width 47 height 10
click at [258, 68] on link "Family" at bounding box center [263, 67] width 18 height 13
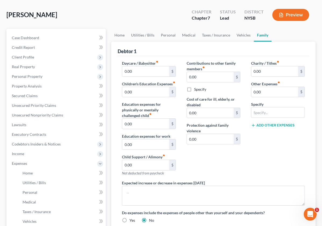
scroll to position [40, 0]
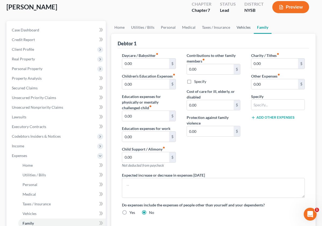
click at [243, 26] on link "Vehicles" at bounding box center [243, 27] width 20 height 13
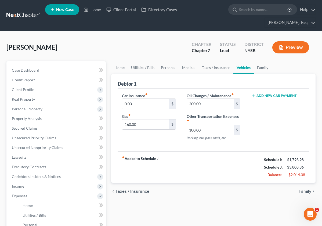
click at [213, 59] on div "Powell, Dorothy Upgraded Chapter Chapter 7 Status Lead District NYSB Preview" at bounding box center [160, 49] width 309 height 23
click at [212, 59] on div "Powell, Dorothy Upgraded Chapter Chapter 7 Status Lead District NYSB Preview" at bounding box center [160, 49] width 309 height 23
click at [213, 68] on link "Taxes / Insurance" at bounding box center [216, 67] width 35 height 13
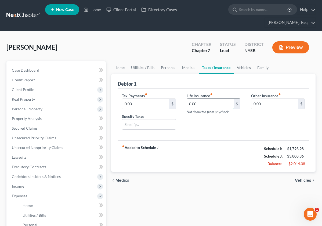
click at [207, 103] on input "0.00" at bounding box center [210, 104] width 47 height 10
type input "51"
click at [185, 68] on link "Medical" at bounding box center [189, 67] width 20 height 13
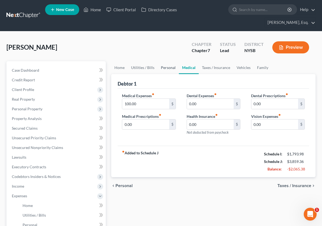
click at [172, 69] on link "Personal" at bounding box center [168, 67] width 21 height 13
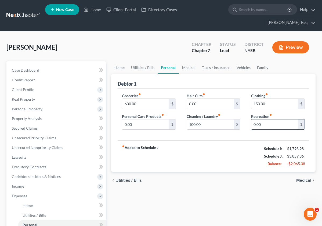
click at [261, 126] on input "0.00" at bounding box center [274, 124] width 47 height 10
type input "50"
click at [212, 69] on link "Taxes / Insurance" at bounding box center [216, 67] width 35 height 13
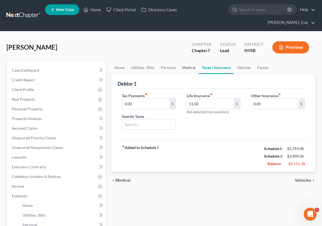
click at [185, 67] on link "Medical" at bounding box center [189, 67] width 20 height 13
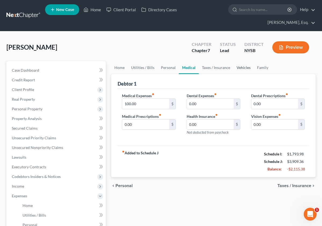
click at [239, 66] on link "Vehicles" at bounding box center [243, 67] width 20 height 13
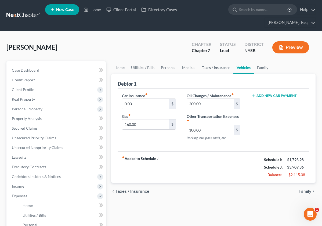
click at [214, 67] on link "Taxes / Insurance" at bounding box center [216, 67] width 35 height 13
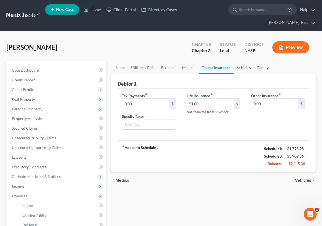
click at [262, 69] on link "Family" at bounding box center [263, 67] width 18 height 13
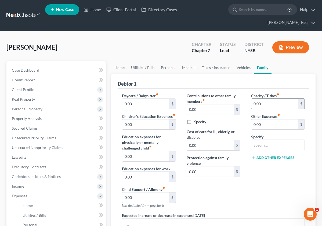
click at [267, 101] on input "0.00" at bounding box center [274, 104] width 47 height 10
type input "50"
click at [263, 126] on input "0.00" at bounding box center [274, 124] width 47 height 10
type input "150"
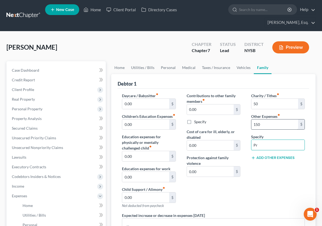
type input "Professional Fees"
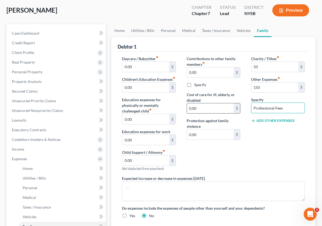
scroll to position [32, 0]
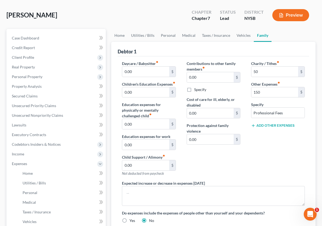
click at [270, 127] on div "Charity / Tithes fiber_manual_record 50 $ Other Expenses fiber_manual_record 15…" at bounding box center [278, 121] width 64 height 120
click at [264, 126] on button "Add Other Expenses" at bounding box center [272, 125] width 43 height 4
click at [259, 136] on input "0.00" at bounding box center [274, 133] width 47 height 10
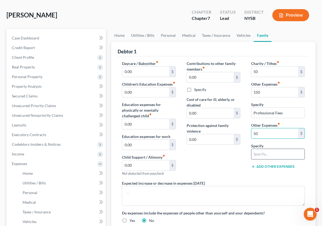
type input "50"
click at [257, 153] on input "text" at bounding box center [277, 154] width 53 height 10
type input "Student Loan Payments"
click at [172, 33] on link "Personal" at bounding box center [168, 35] width 21 height 13
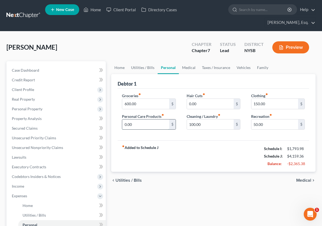
click at [155, 122] on input "0.00" at bounding box center [145, 124] width 47 height 10
type input "200"
click at [261, 67] on link "Family" at bounding box center [263, 67] width 18 height 13
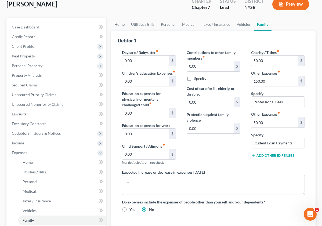
scroll to position [44, 0]
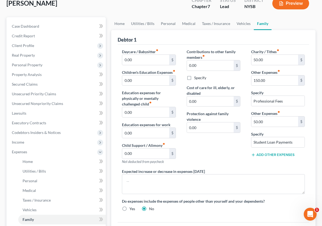
click at [273, 154] on button "Add Other Expenses" at bounding box center [272, 155] width 43 height 4
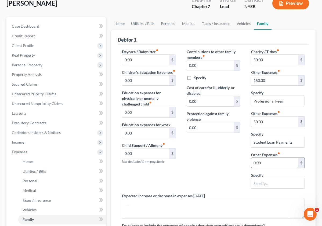
click at [266, 162] on input "0.00" at bounding box center [274, 163] width 47 height 10
type input "200"
click at [265, 188] on input "text" at bounding box center [277, 183] width 53 height 10
type input "Use of mother's credit card"
click at [276, 180] on input "Use of mother's credit card" at bounding box center [277, 183] width 53 height 10
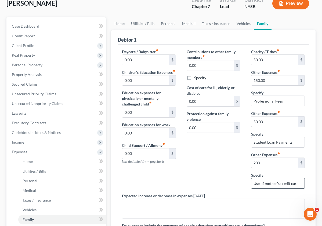
click at [276, 180] on input "Use of mother's credit card" at bounding box center [277, 183] width 53 height 10
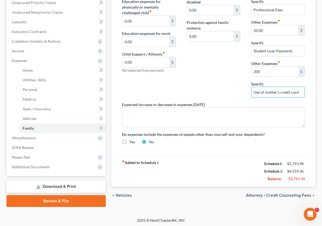
scroll to position [136, 0]
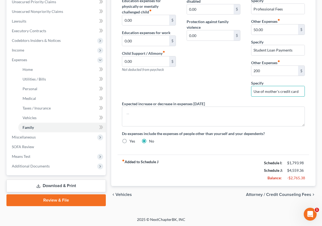
type input "Use of mother's credit card"
click at [22, 49] on span "Income" at bounding box center [18, 50] width 12 height 5
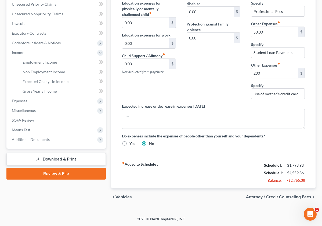
scroll to position [133, 0]
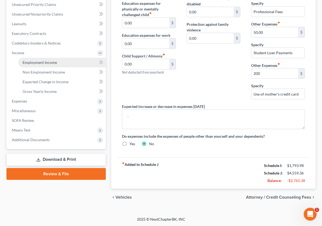
click at [50, 62] on span "Employment Income" at bounding box center [40, 62] width 34 height 5
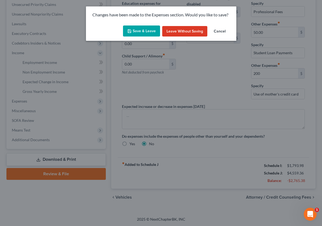
click at [146, 33] on button "Save & Leave" at bounding box center [141, 30] width 37 height 11
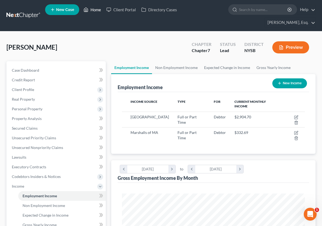
click at [88, 10] on icon at bounding box center [85, 9] width 5 height 6
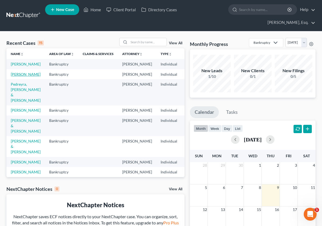
click at [17, 76] on link "[PERSON_NAME]" at bounding box center [26, 74] width 30 height 5
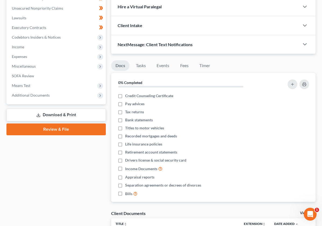
scroll to position [140, 0]
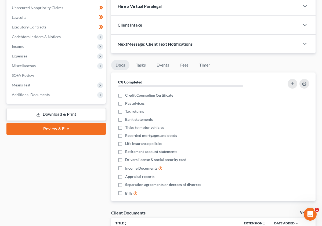
click at [72, 129] on link "Review & File" at bounding box center [55, 129] width 99 height 12
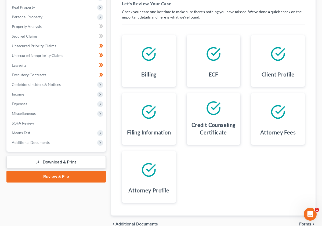
scroll to position [119, 0]
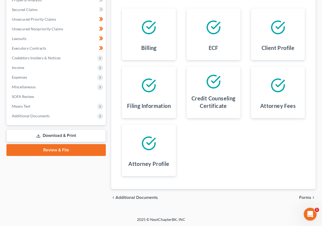
click at [63, 134] on link "Download & Print" at bounding box center [55, 135] width 99 height 13
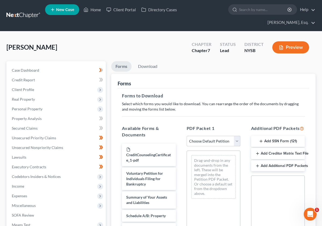
click at [214, 142] on select "Choose Default Petition PDF Packet Complete Bankruptcy Petition (all forms and …" at bounding box center [213, 141] width 54 height 11
click at [24, 14] on link at bounding box center [23, 16] width 34 height 10
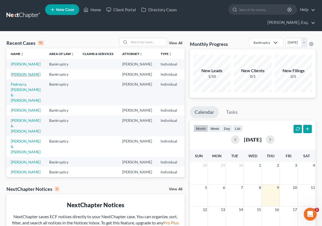
click at [16, 76] on link "Powell, Dorothy" at bounding box center [26, 74] width 30 height 5
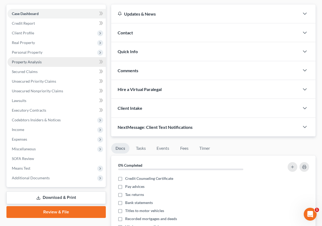
scroll to position [51, 0]
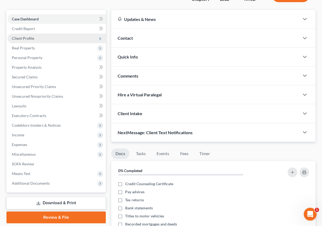
click at [31, 38] on span "Client Profile" at bounding box center [23, 38] width 22 height 5
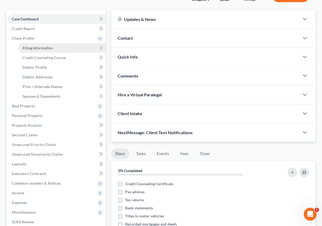
click at [36, 49] on span "Filing Information" at bounding box center [38, 48] width 30 height 5
select select "1"
select select "0"
select select "35"
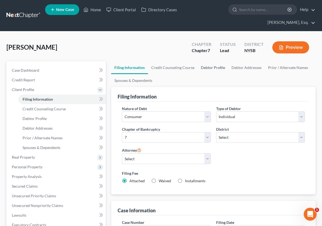
click at [214, 68] on link "Debtor Profile" at bounding box center [212, 67] width 31 height 13
select select "0"
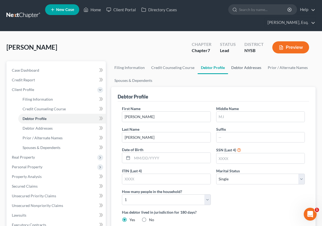
click at [245, 71] on link "Debtor Addresses" at bounding box center [246, 67] width 36 height 13
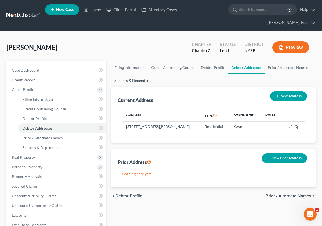
click at [145, 80] on link "Spouses & Dependents" at bounding box center [133, 80] width 44 height 13
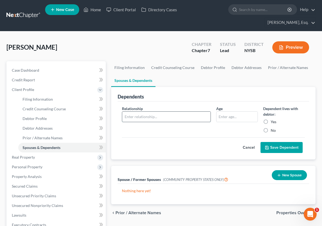
click at [193, 116] on input "text" at bounding box center [166, 117] width 88 height 10
type input "Son"
click at [270, 120] on label "Yes" at bounding box center [273, 121] width 6 height 5
click at [273, 120] on input "Yes" at bounding box center [274, 120] width 3 height 3
radio input "true"
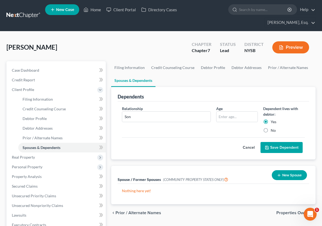
click at [277, 150] on button "Save Dependent" at bounding box center [281, 147] width 42 height 11
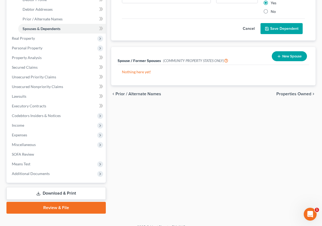
scroll to position [126, 0]
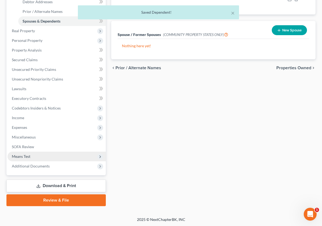
click at [38, 155] on span "Means Test" at bounding box center [57, 157] width 98 height 10
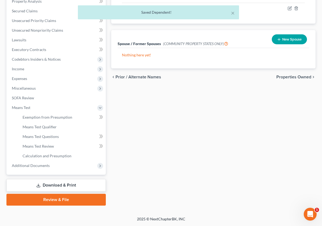
scroll to position [117, 0]
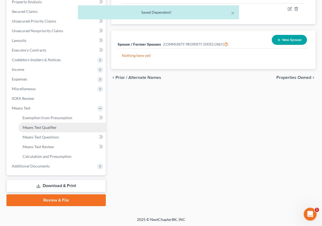
click at [53, 129] on span "Means Test Qualifier" at bounding box center [40, 127] width 34 height 5
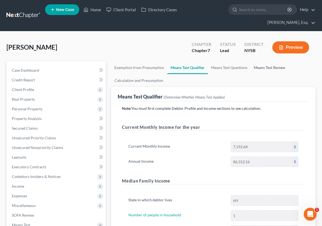
click at [262, 69] on link "Means Test Review" at bounding box center [269, 67] width 38 height 13
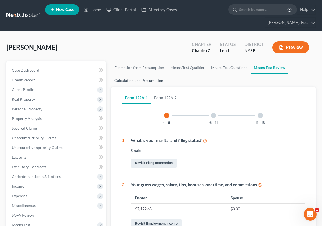
click at [131, 80] on link "Calculation and Presumption" at bounding box center [138, 80] width 55 height 13
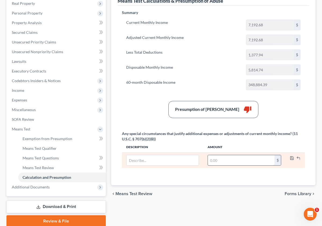
scroll to position [37, 0]
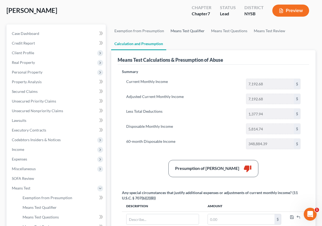
click at [179, 31] on link "Means Test Qualifier" at bounding box center [187, 30] width 41 height 13
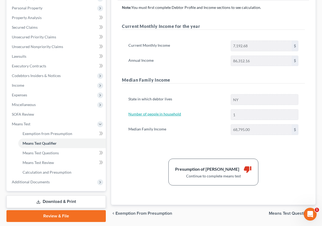
click at [150, 113] on link "Number of people in household" at bounding box center [154, 114] width 53 height 5
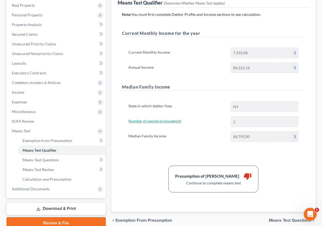
select select "0"
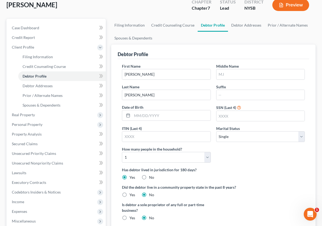
scroll to position [46, 0]
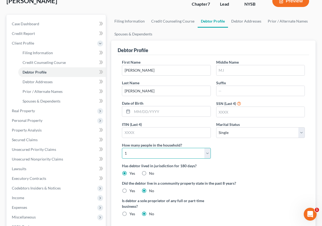
click at [186, 152] on select "Select 1 2 3 4 5 6 7 8 9 10 11 12 13 14 15 16 17 18 19 20" at bounding box center [166, 153] width 89 height 11
select select "1"
click at [122, 148] on select "Select 1 2 3 4 5 6 7 8 9 10 11 12 13 14 15 16 17 18 19 20" at bounding box center [166, 153] width 89 height 11
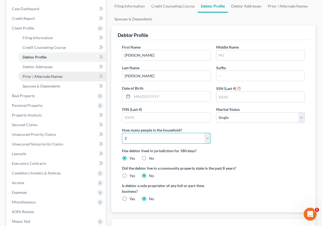
scroll to position [130, 0]
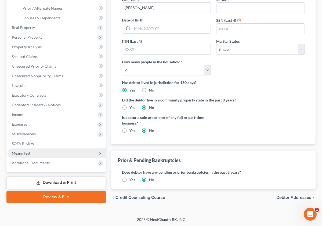
click at [41, 151] on span "Means Test" at bounding box center [57, 153] width 98 height 10
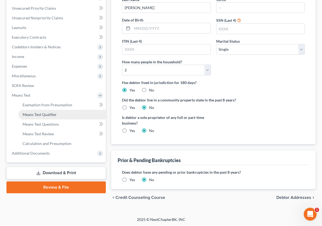
click at [78, 114] on link "Means Test Qualifier" at bounding box center [61, 115] width 87 height 10
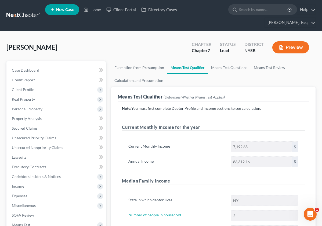
click at [26, 20] on link at bounding box center [23, 16] width 34 height 10
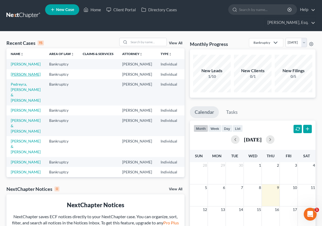
click at [16, 76] on link "[PERSON_NAME]" at bounding box center [26, 74] width 30 height 5
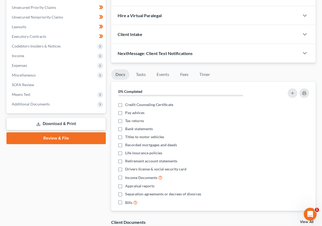
scroll to position [126, 0]
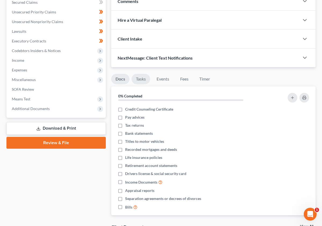
click at [142, 77] on link "Tasks" at bounding box center [140, 79] width 19 height 10
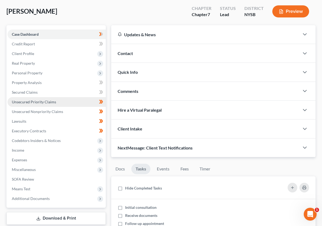
scroll to position [0, 0]
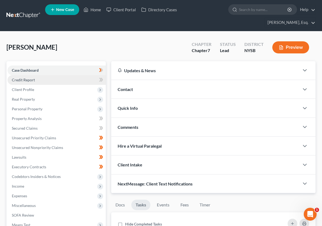
click at [36, 79] on link "Credit Report" at bounding box center [57, 80] width 98 height 10
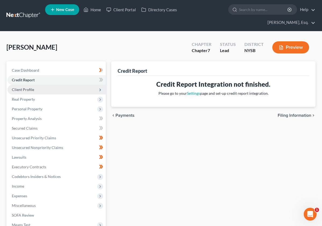
click at [54, 93] on span "Client Profile" at bounding box center [57, 90] width 98 height 10
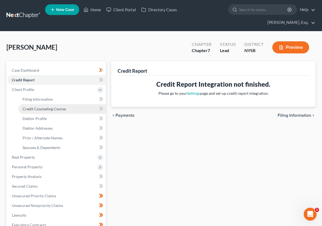
click at [58, 108] on span "Credit Counseling Course" at bounding box center [44, 109] width 43 height 5
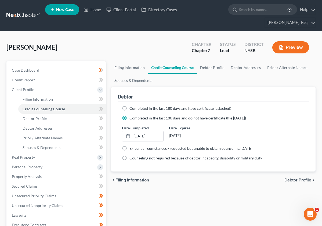
click at [129, 109] on label "Completed in the last 180 days and have certificate (attached)" at bounding box center [180, 108] width 102 height 5
click at [131, 109] on input "Completed in the last 180 days and have certificate (attached)" at bounding box center [132, 107] width 3 height 3
radio input "true"
radio input "false"
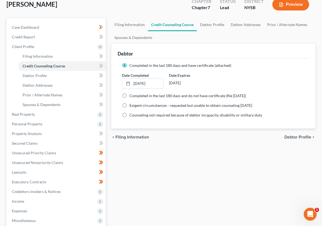
scroll to position [126, 0]
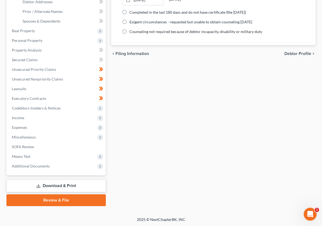
click at [79, 186] on link "Download & Print" at bounding box center [55, 186] width 99 height 13
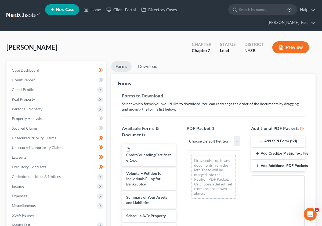
click at [214, 142] on select "Choose Default Petition PDF Packet Complete Bankruptcy Petition (all forms and …" at bounding box center [213, 141] width 54 height 11
select select "0"
click at [186, 136] on select "Choose Default Petition PDF Packet Complete Bankruptcy Petition (all forms and …" at bounding box center [213, 141] width 54 height 11
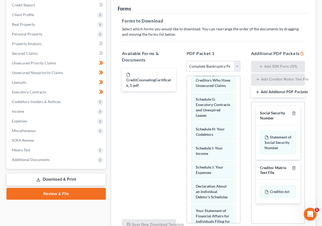
scroll to position [75, 0]
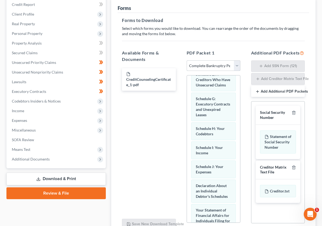
click at [221, 64] on select "Choose Default Petition PDF Packet Complete Bankruptcy Petition (all forms and …" at bounding box center [213, 65] width 54 height 11
click at [186, 60] on select "Choose Default Petition PDF Packet Complete Bankruptcy Petition (all forms and …" at bounding box center [213, 65] width 54 height 11
click at [293, 115] on icon "button" at bounding box center [293, 113] width 4 height 4
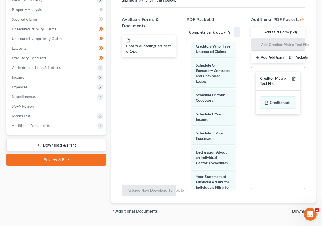
scroll to position [105, 0]
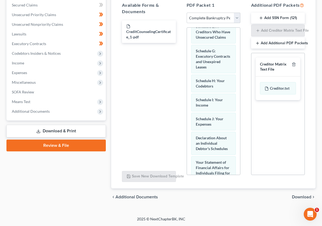
click at [304, 199] on span "Download" at bounding box center [301, 197] width 19 height 4
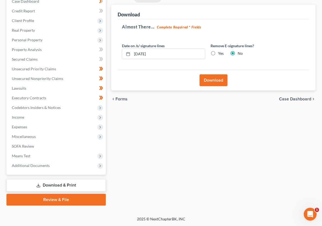
scroll to position [68, 0]
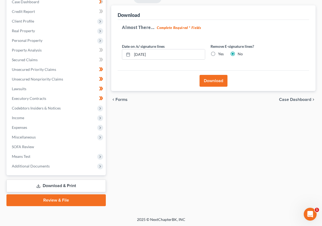
click at [217, 83] on button "Download" at bounding box center [213, 81] width 28 height 12
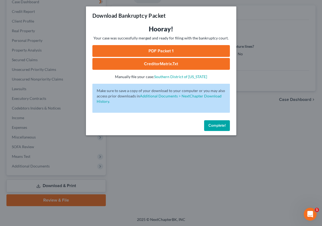
click at [158, 51] on link "PDF Packet 1" at bounding box center [160, 51] width 137 height 12
click at [167, 64] on link "CreditorMatrix.txt" at bounding box center [160, 64] width 137 height 12
click at [255, 22] on div "Download Bankruptcy Packet Hooray! Your case was successfully merged and ready …" at bounding box center [161, 113] width 322 height 226
